Goal: Information Seeking & Learning: Learn about a topic

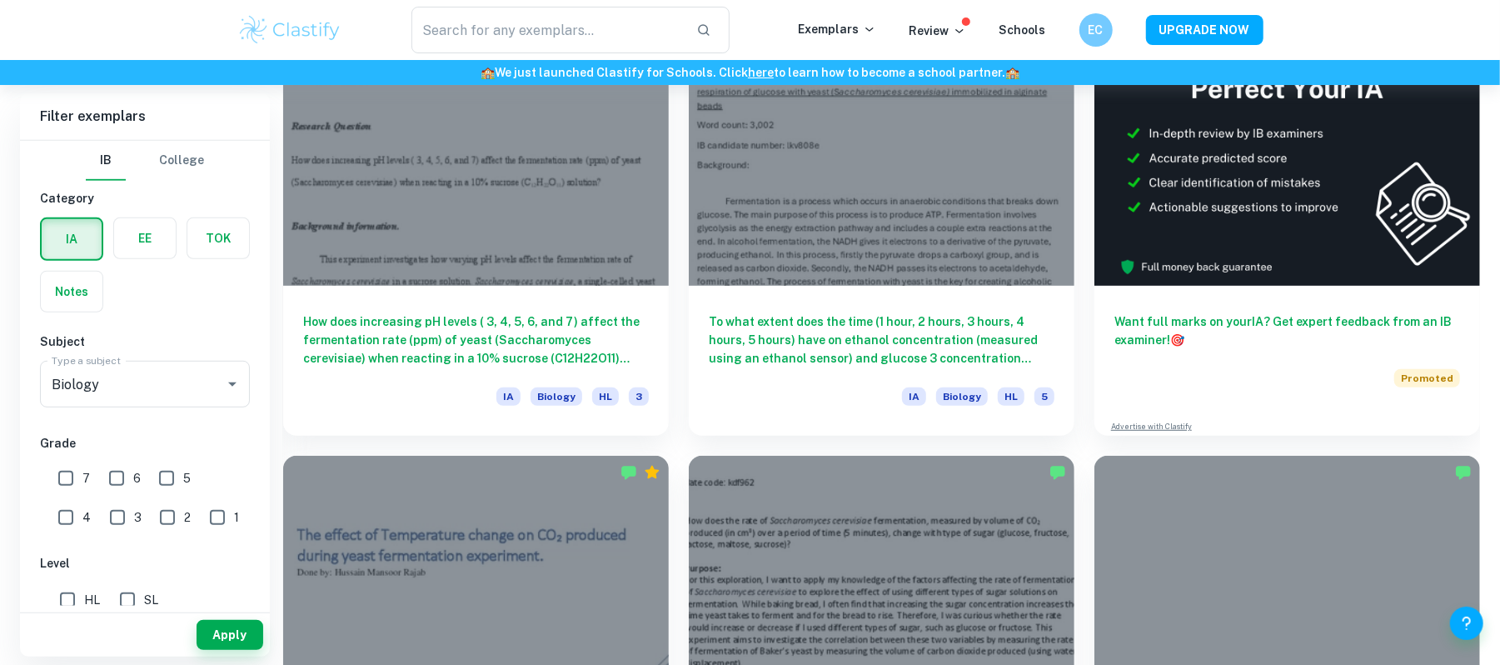
scroll to position [663, 0]
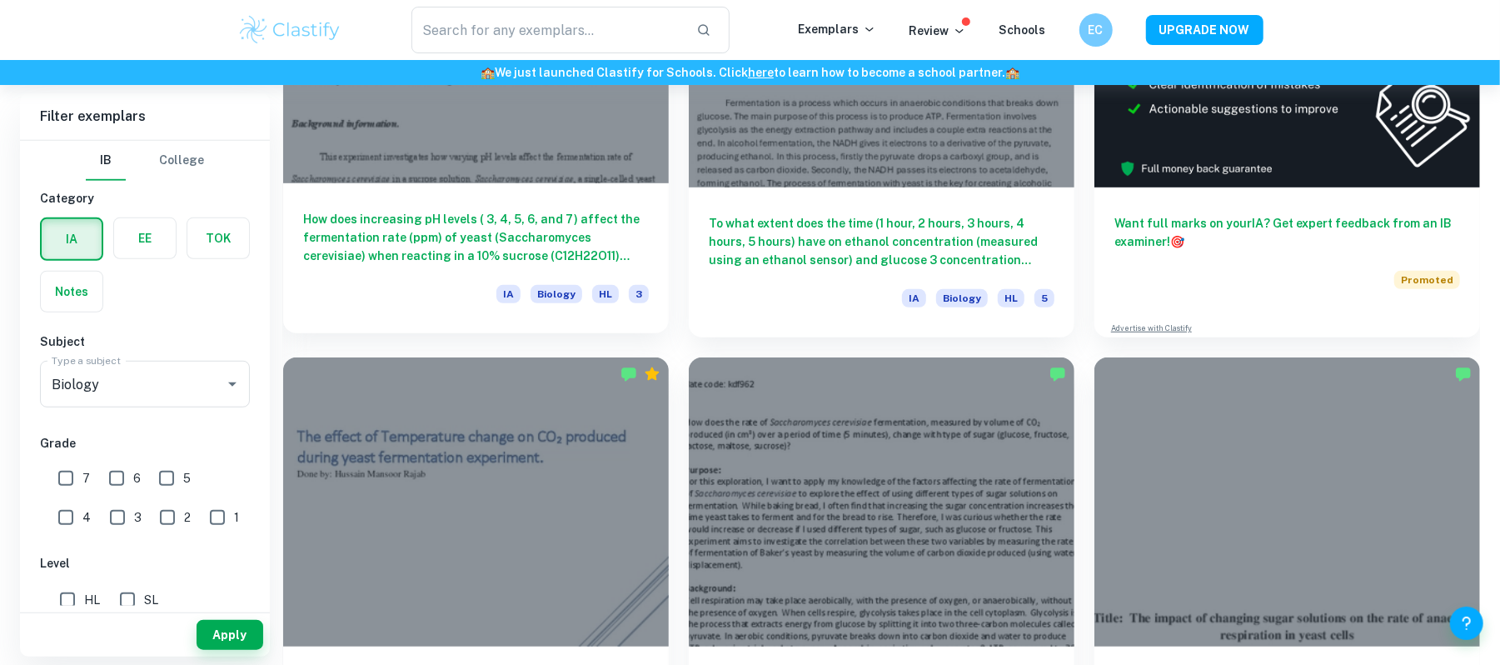
click at [413, 225] on h6 "How does increasing pH levels ( 3, 4, 5, 6, and 7) affect the fermentation rate…" at bounding box center [476, 237] width 346 height 55
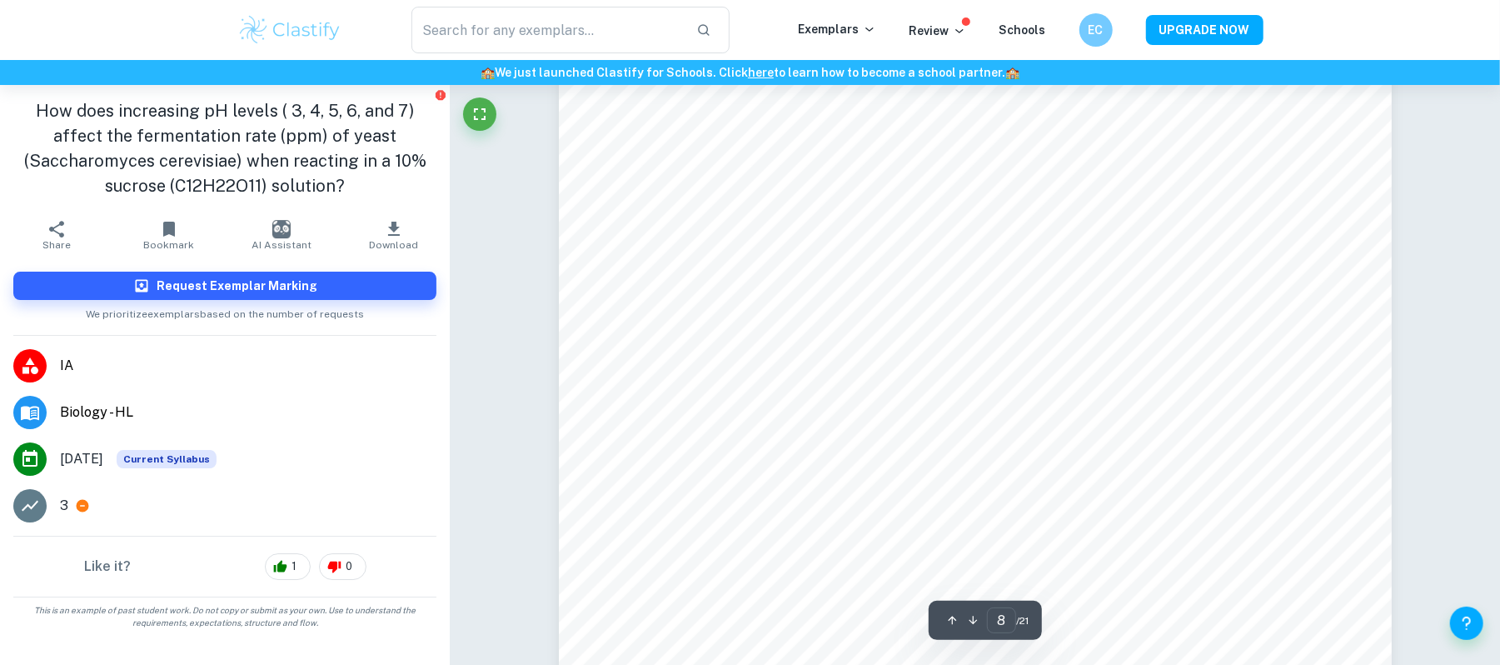
scroll to position [8305, 0]
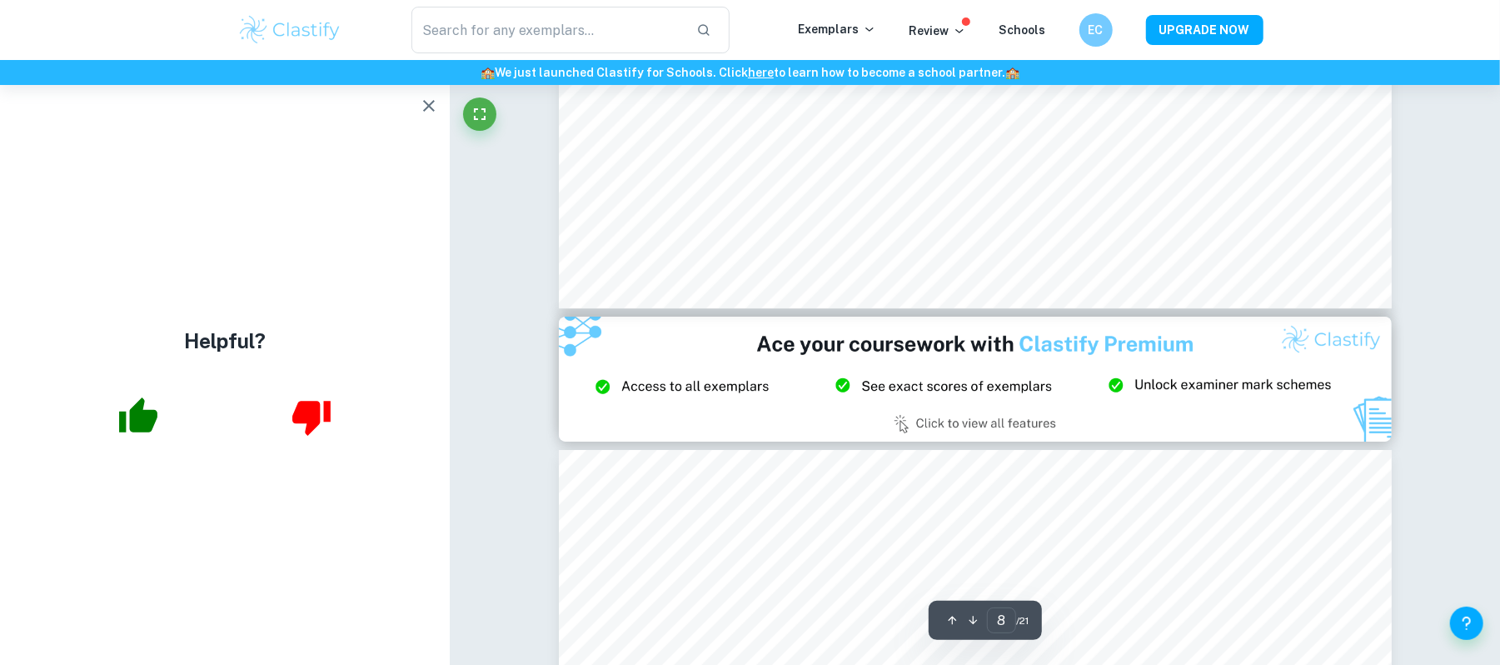
type input "9"
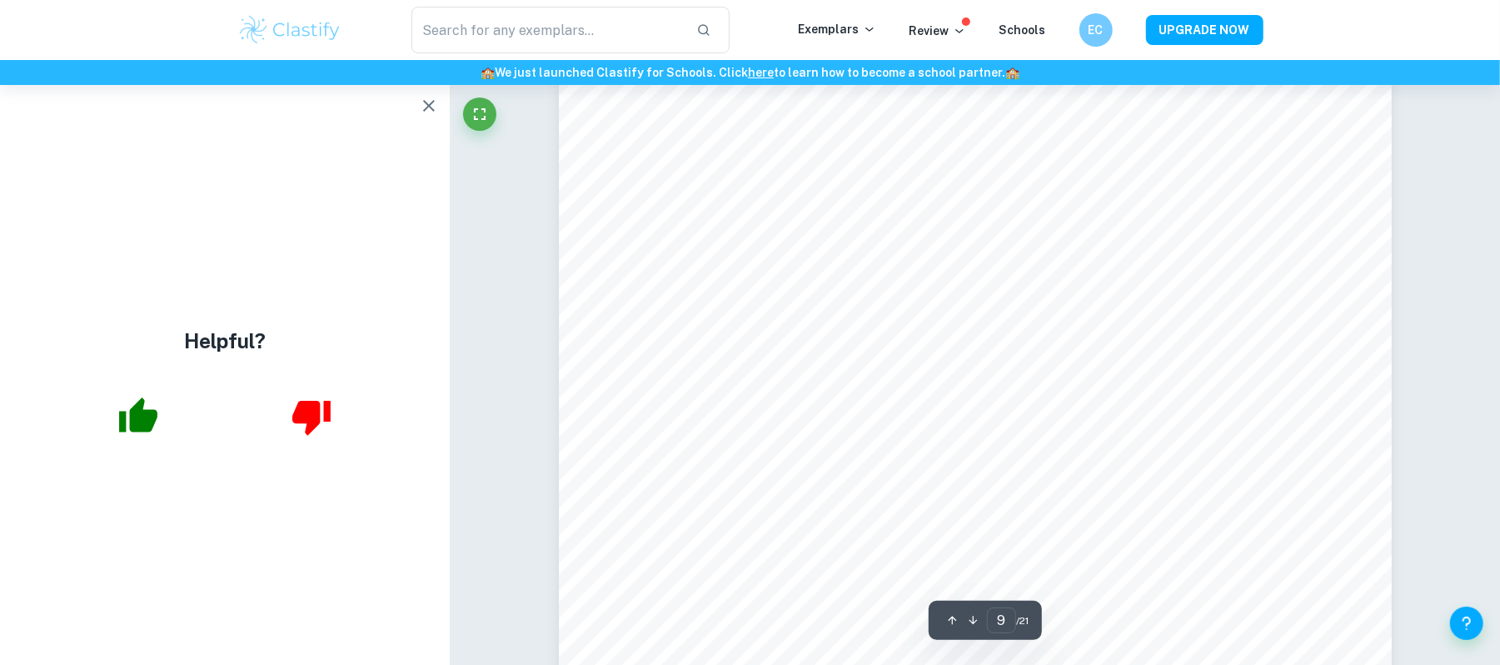
scroll to position [9193, 0]
click at [438, 92] on button "button" at bounding box center [428, 105] width 33 height 33
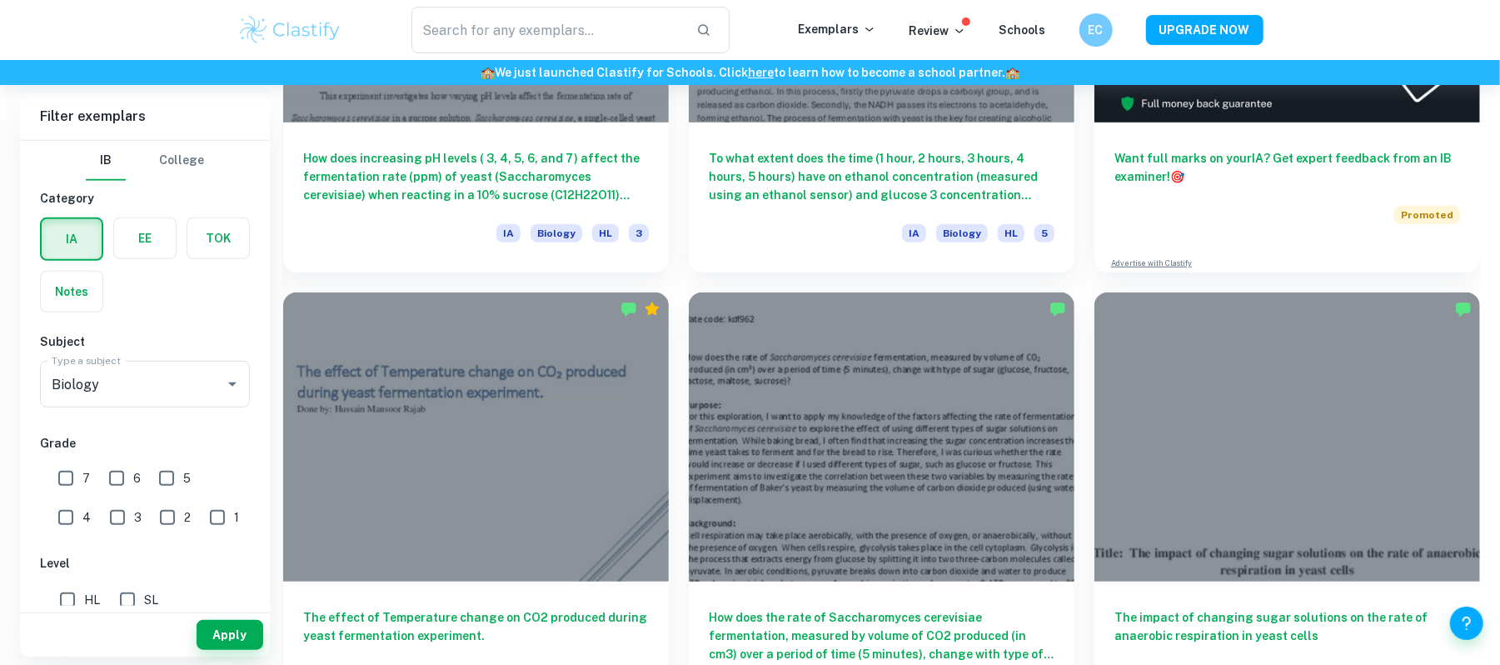
scroll to position [2278, 0]
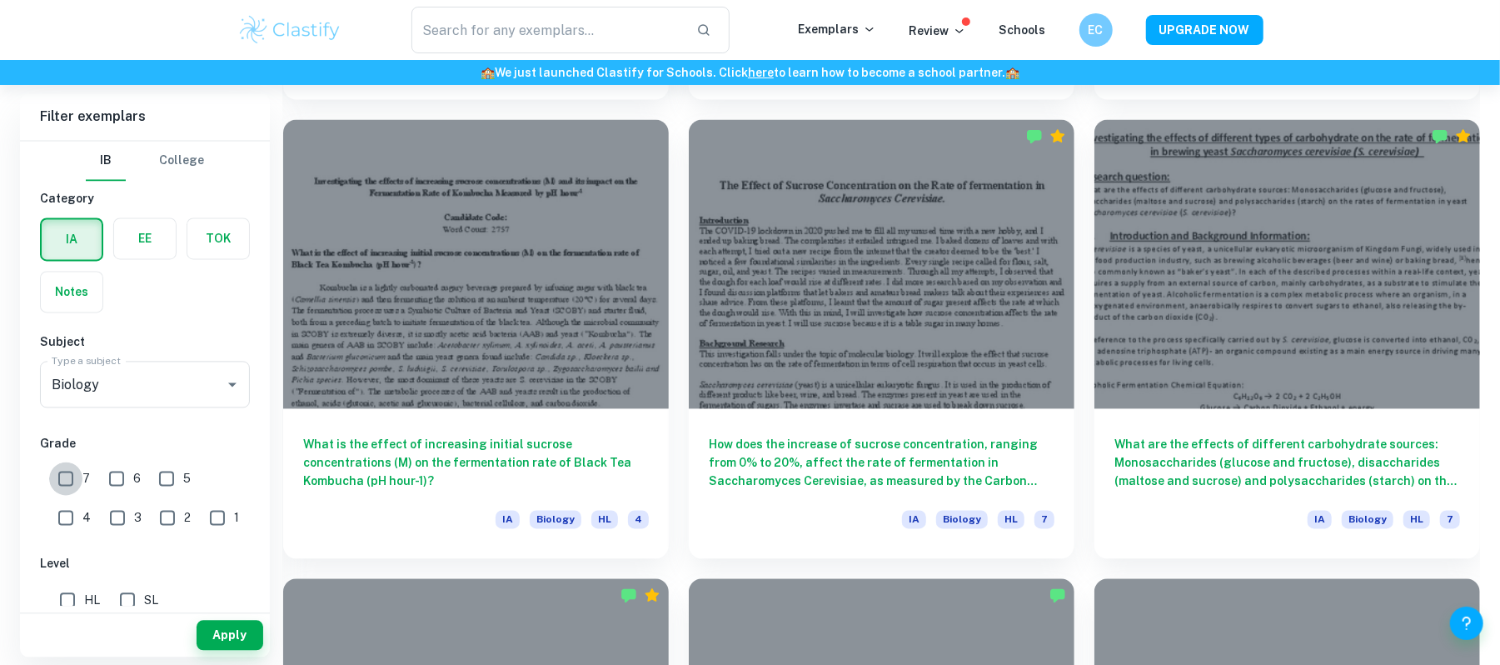
click at [57, 476] on input "7" at bounding box center [65, 477] width 33 height 33
checkbox input "true"
click at [120, 483] on input "6" at bounding box center [116, 477] width 33 height 33
checkbox input "true"
click at [227, 624] on button "Apply" at bounding box center [230, 635] width 67 height 30
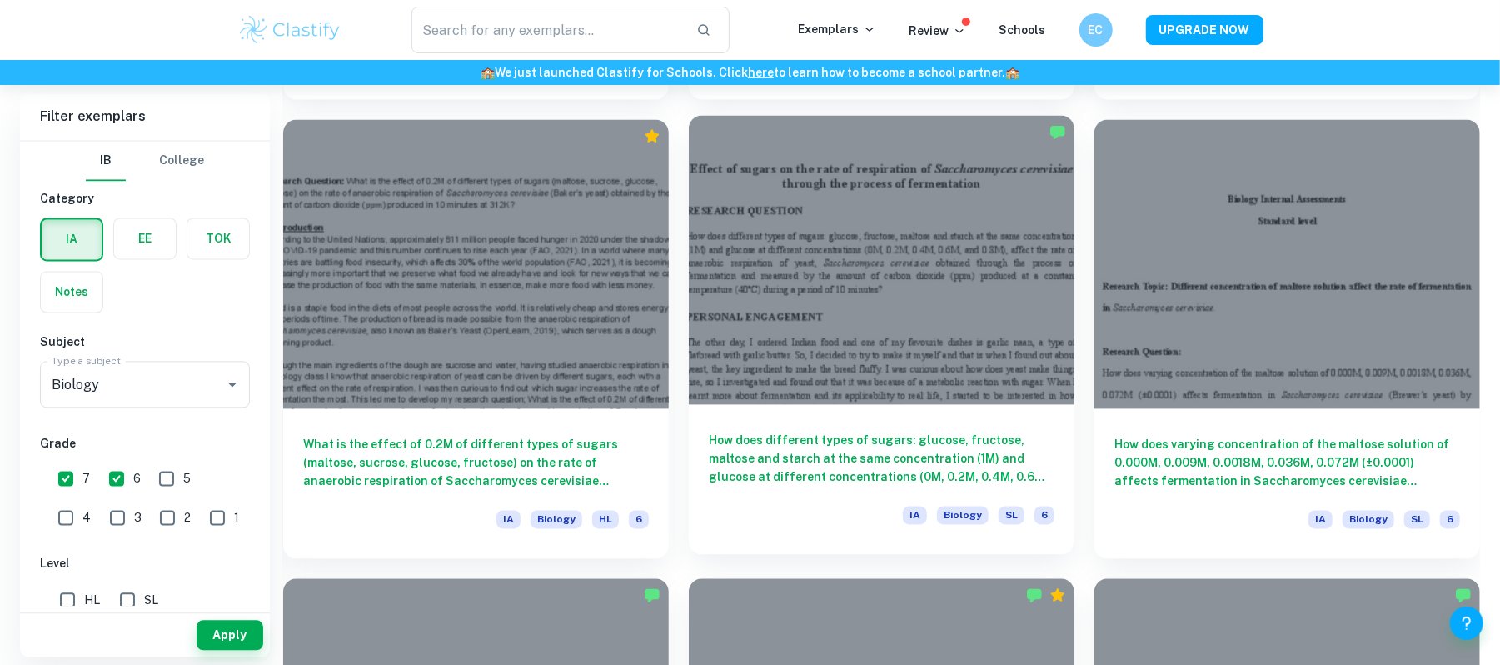
click at [803, 473] on h6 "How does different types of sugars: glucose, fructose, maltose and starch at th…" at bounding box center [882, 458] width 346 height 55
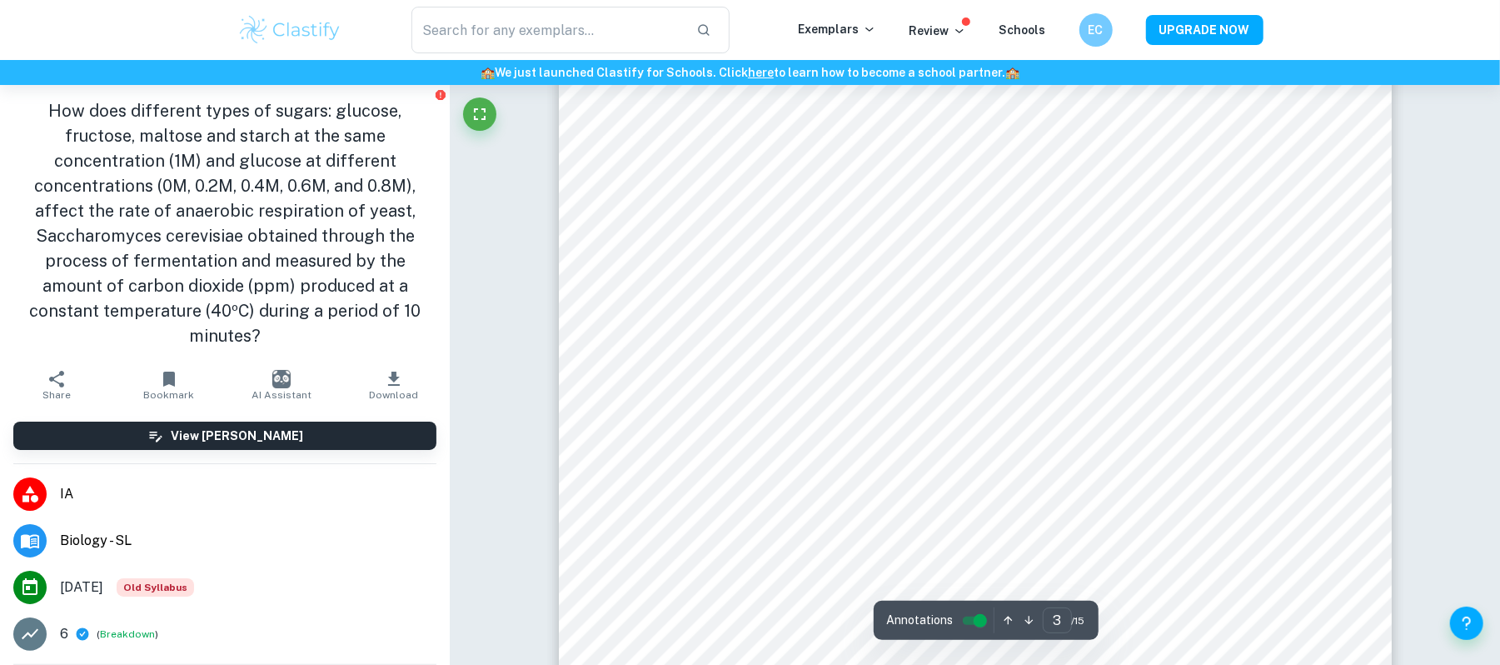
scroll to position [3144, 0]
drag, startPoint x: 1496, startPoint y: 154, endPoint x: 1496, endPoint y: 184, distance: 30.0
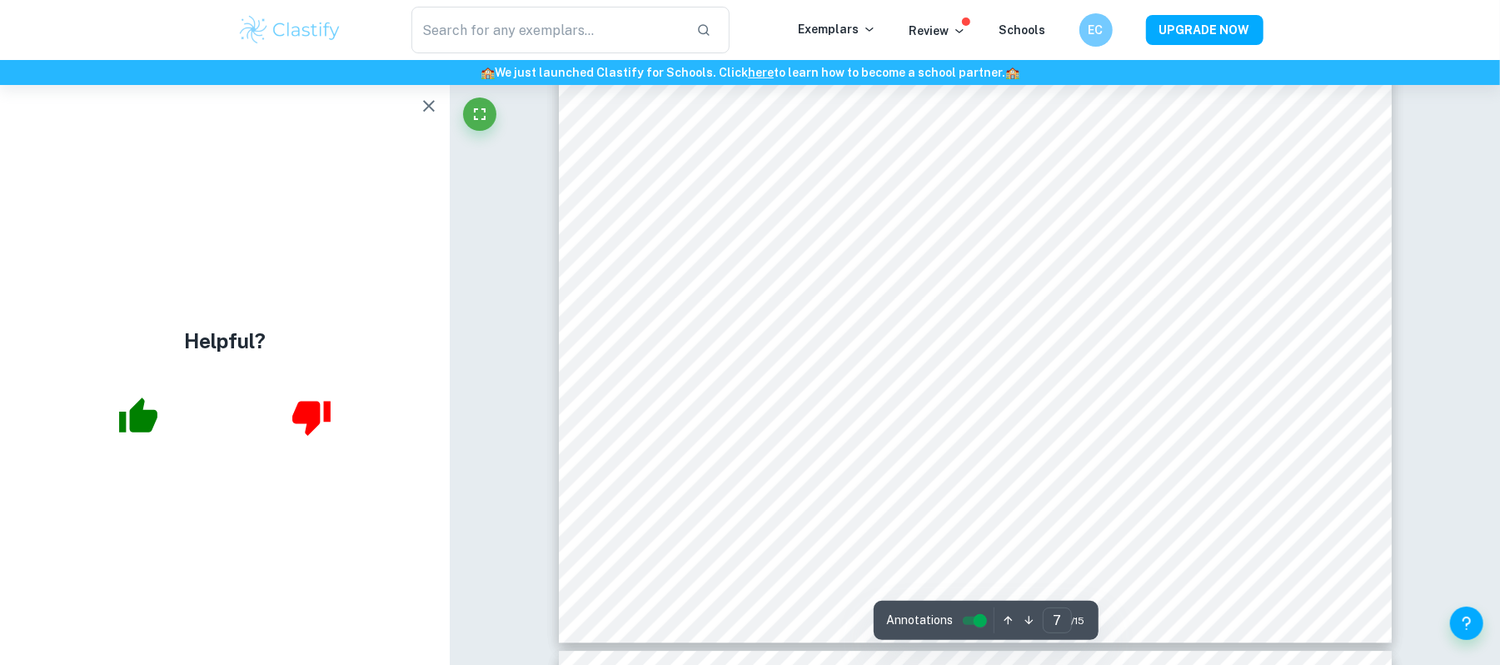
scroll to position [7922, 0]
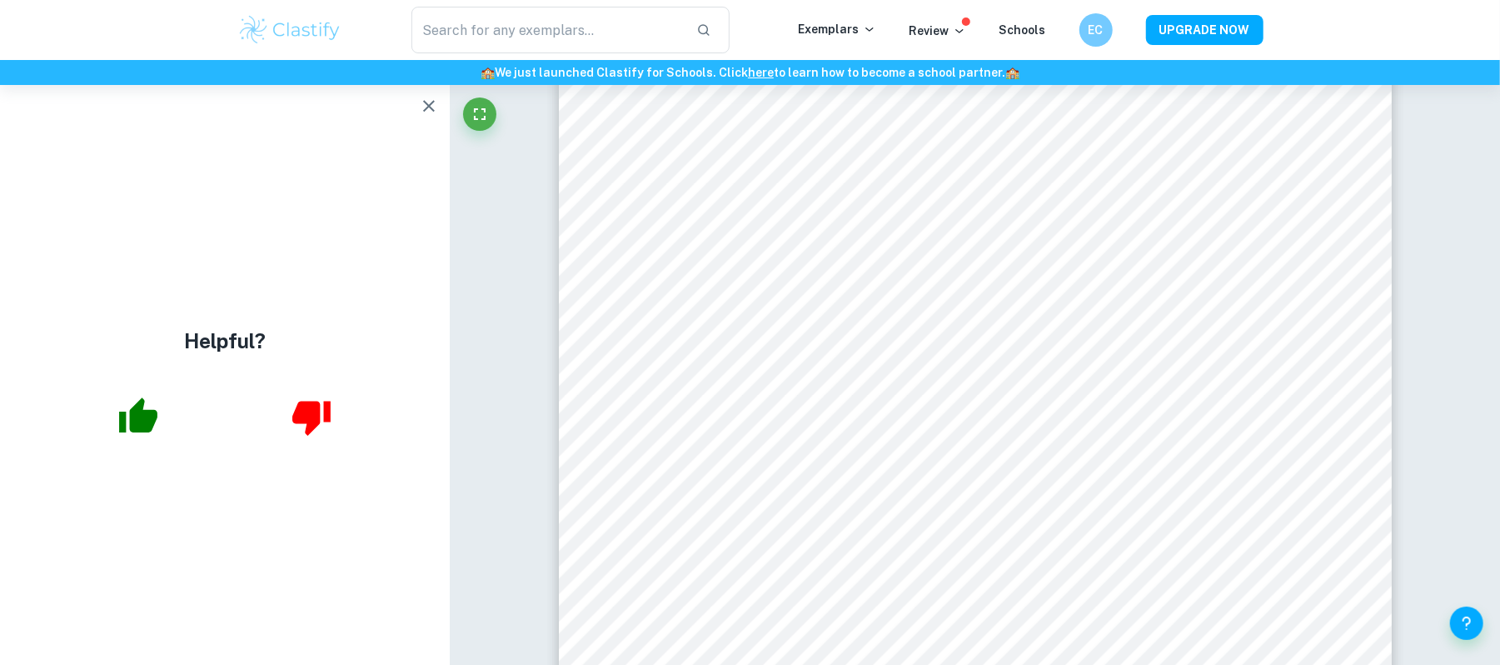
type input "6"
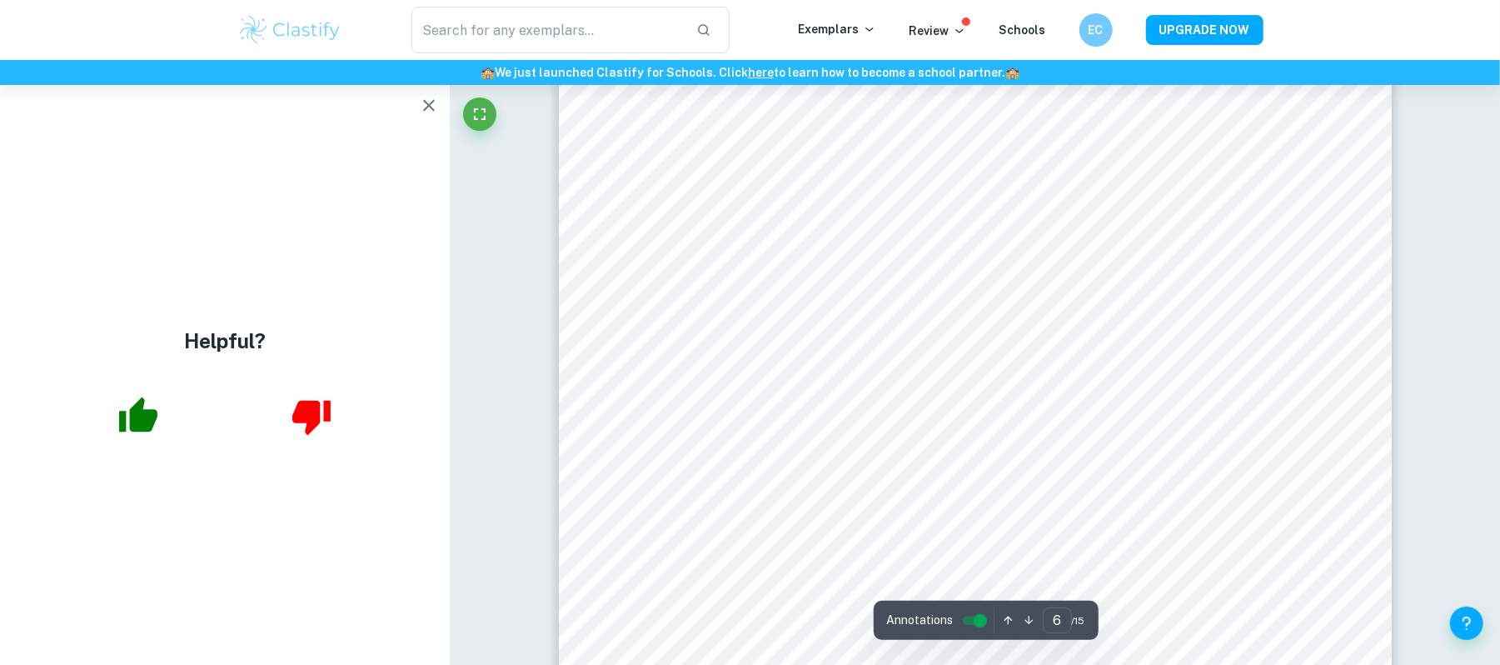
scroll to position [6146, 0]
click at [425, 113] on icon "button" at bounding box center [429, 106] width 20 height 20
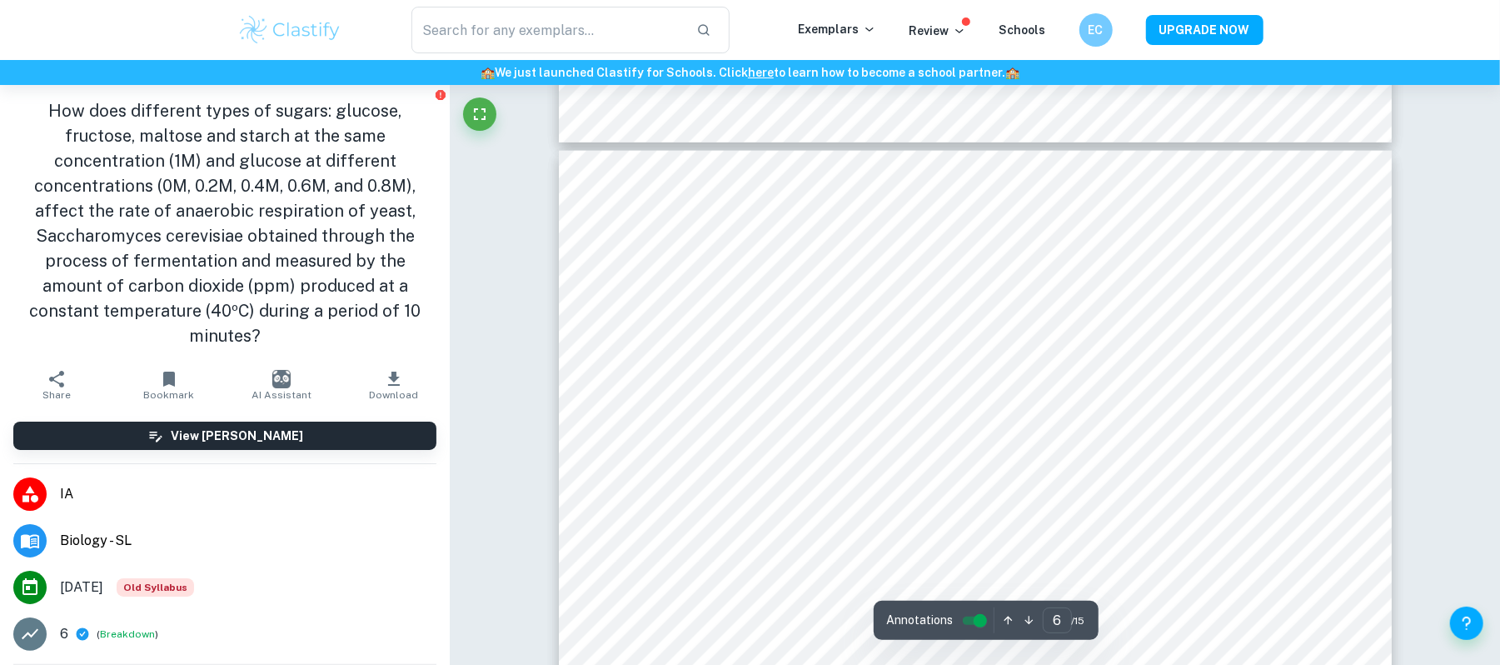
scroll to position [6179, 0]
